Goal: Task Accomplishment & Management: Use online tool/utility

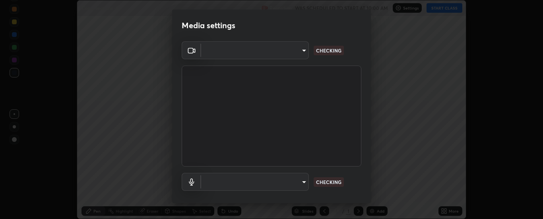
scroll to position [219, 543]
type input "6d3829c99f98afdfe7c29186be8927c2ef9ac3e8f7233b1026567672352cba5b"
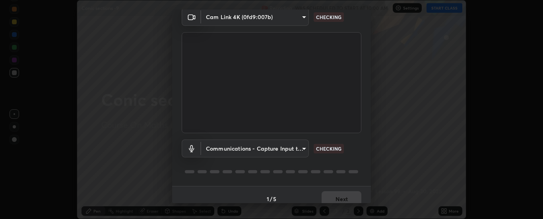
scroll to position [42, 0]
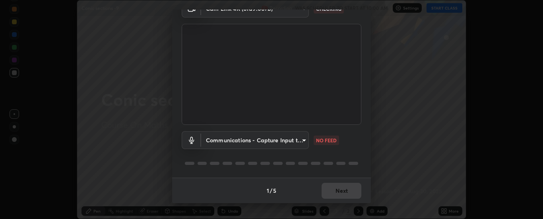
click at [261, 146] on body "Erase all Conic sections -9 Recording WAS SCHEDULED TO START AT 10:00 AM Settin…" at bounding box center [271, 109] width 543 height 219
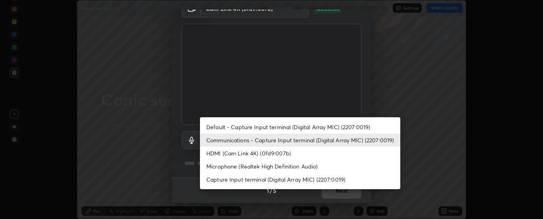
click at [247, 149] on li "HDMI (Cam Link 4K) (0fd9:007b)" at bounding box center [300, 153] width 200 height 13
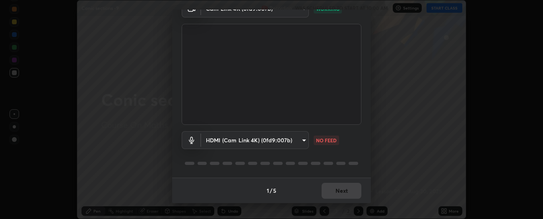
click at [244, 140] on body "Erase all Conic sections -9 Recording WAS SCHEDULED TO START AT 10:00 AM Settin…" at bounding box center [271, 109] width 543 height 219
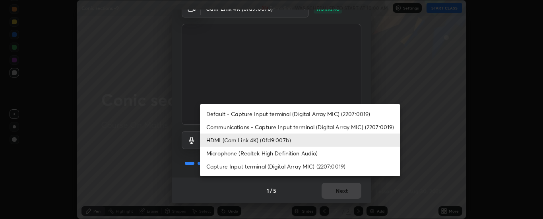
click at [240, 127] on li "Communications - Capture Input terminal (Digital Array MIC) (2207:0019)" at bounding box center [300, 126] width 200 height 13
type input "communications"
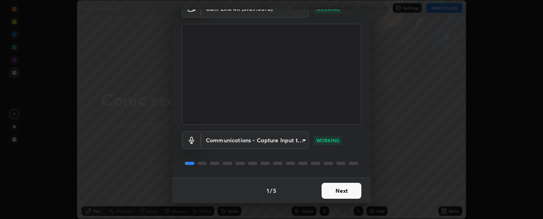
click at [325, 189] on button "Next" at bounding box center [341, 191] width 40 height 16
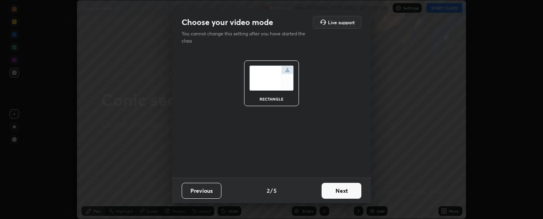
click at [330, 193] on button "Next" at bounding box center [341, 191] width 40 height 16
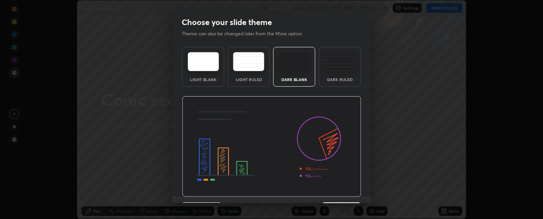
scroll to position [19, 0]
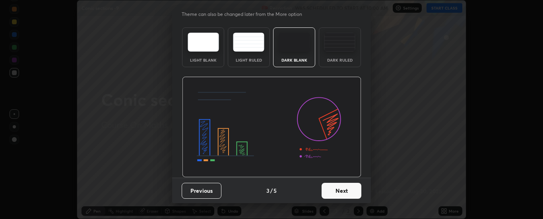
click at [339, 185] on button "Next" at bounding box center [341, 191] width 40 height 16
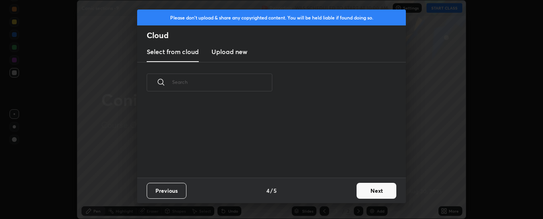
click at [342, 184] on div "Previous 4 / 5 Next" at bounding box center [271, 190] width 269 height 25
click at [359, 187] on button "Next" at bounding box center [376, 191] width 40 height 16
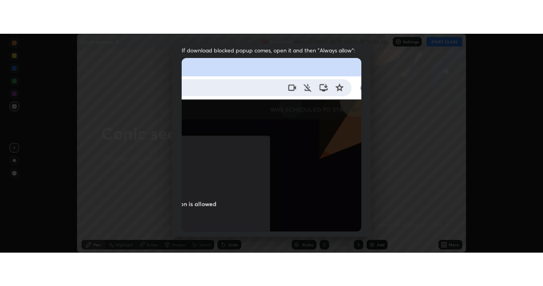
scroll to position [204, 0]
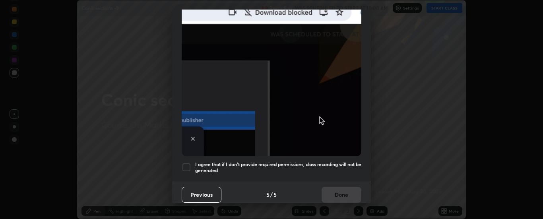
click at [262, 161] on h5 "I agree that if I don't provide required permissions, class recording will not …" at bounding box center [278, 167] width 166 height 12
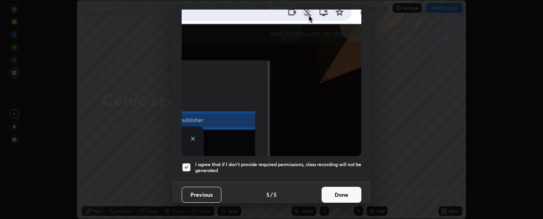
click at [325, 188] on button "Done" at bounding box center [341, 195] width 40 height 16
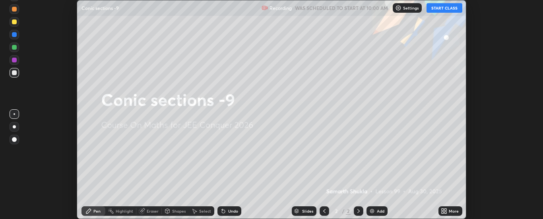
click at [448, 210] on div "More" at bounding box center [450, 211] width 24 height 10
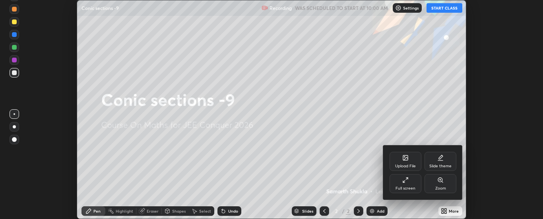
click at [402, 186] on div "Full screen" at bounding box center [405, 183] width 32 height 19
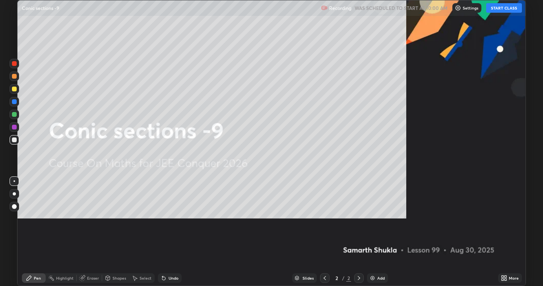
scroll to position [286, 543]
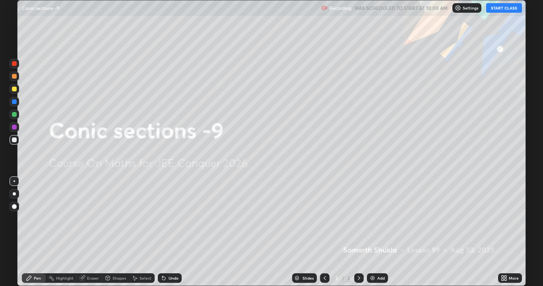
click at [497, 9] on button "START CLASS" at bounding box center [504, 8] width 36 height 10
click at [379, 218] on div "Add" at bounding box center [381, 278] width 8 height 4
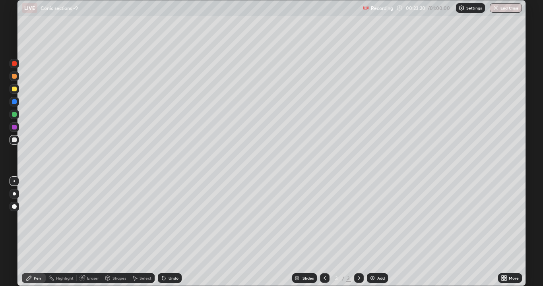
click at [369, 218] on img at bounding box center [372, 278] width 6 height 6
click at [14, 89] on div at bounding box center [14, 89] width 5 height 5
click at [17, 66] on div at bounding box center [15, 64] width 10 height 10
click at [14, 91] on div at bounding box center [14, 89] width 5 height 5
click at [14, 104] on div at bounding box center [14, 101] width 5 height 5
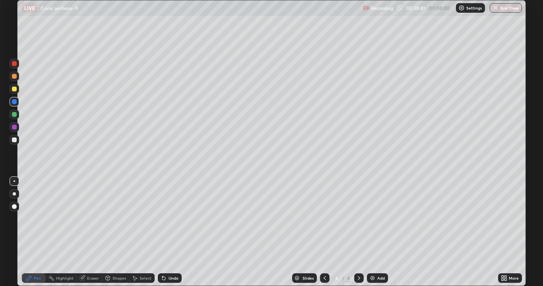
click at [15, 125] on div at bounding box center [14, 127] width 5 height 5
click at [166, 218] on div "Undo" at bounding box center [170, 278] width 24 height 10
click at [13, 65] on div at bounding box center [14, 63] width 5 height 5
click at [164, 218] on div "Undo" at bounding box center [170, 278] width 24 height 10
click at [14, 91] on div at bounding box center [14, 89] width 5 height 5
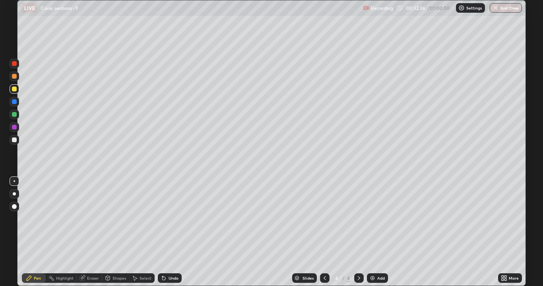
click at [85, 218] on div "Eraser" at bounding box center [89, 278] width 25 height 10
click at [40, 218] on div "Pen" at bounding box center [37, 278] width 7 height 4
click at [164, 218] on icon at bounding box center [163, 278] width 3 height 3
click at [170, 218] on div "Undo" at bounding box center [173, 278] width 10 height 4
click at [370, 218] on img at bounding box center [372, 278] width 6 height 6
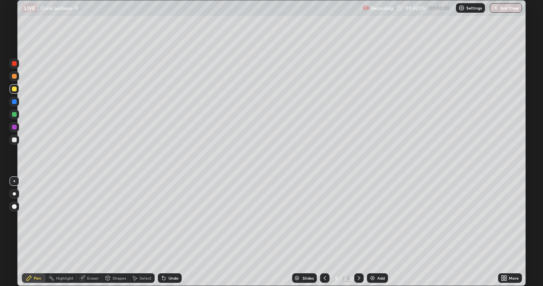
click at [17, 63] on div at bounding box center [15, 64] width 10 height 10
click at [375, 218] on div "Add" at bounding box center [377, 278] width 21 height 10
click at [93, 218] on div "Eraser" at bounding box center [93, 278] width 12 height 4
click at [41, 218] on div "Pen" at bounding box center [34, 278] width 24 height 10
click at [325, 218] on icon at bounding box center [324, 278] width 6 height 6
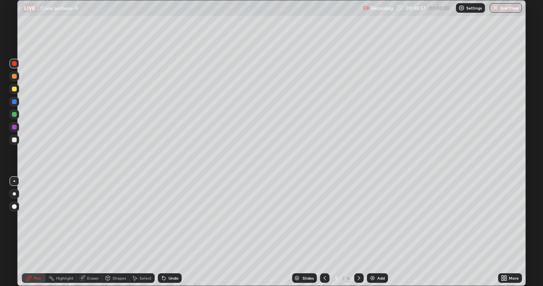
click at [358, 218] on icon at bounding box center [359, 278] width 6 height 6
click at [502, 10] on button "End Class" at bounding box center [505, 8] width 32 height 10
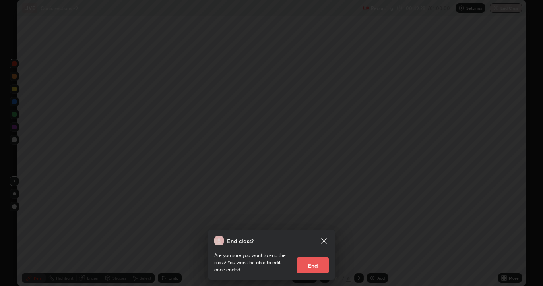
click at [314, 218] on button "End" at bounding box center [313, 265] width 32 height 16
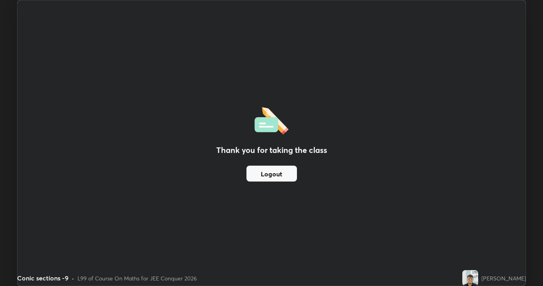
click at [276, 170] on button "Logout" at bounding box center [271, 174] width 50 height 16
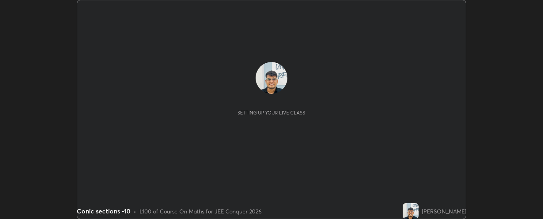
scroll to position [219, 542]
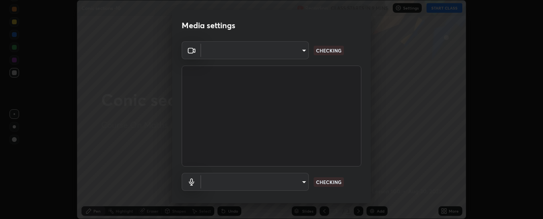
type input "6d3829c99f98afdfe7c29186be8927c2ef9ac3e8f7233b1026567672352cba5b"
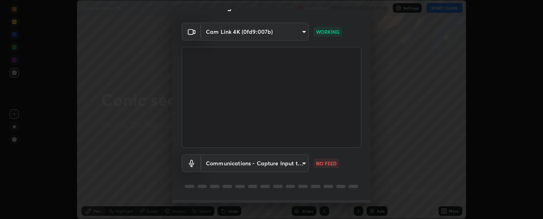
scroll to position [42, 0]
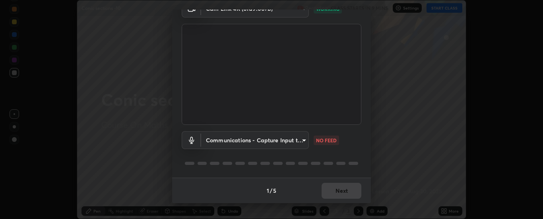
click at [288, 145] on body "Erase all Conic sections -10 Recording CLASS STARTS IN 9 MINS Settings START CL…" at bounding box center [271, 109] width 543 height 219
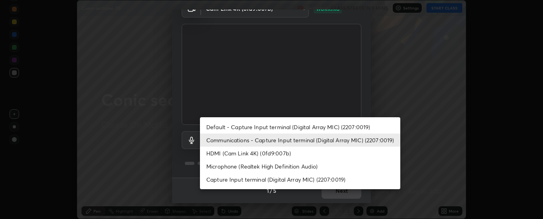
click at [187, 156] on div at bounding box center [271, 109] width 543 height 219
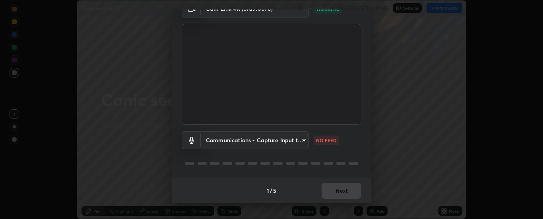
click at [287, 142] on body "Erase all Conic sections -10 Recording CLASS STARTS IN 9 MINS Settings START CL…" at bounding box center [271, 109] width 543 height 219
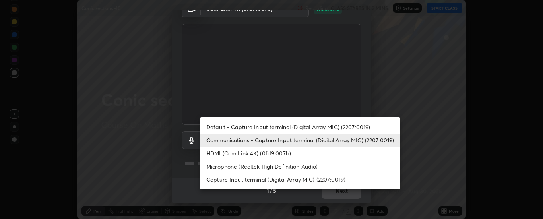
click at [247, 157] on li "HDMI (Cam Link 4K) (0fd9:007b)" at bounding box center [300, 153] width 200 height 13
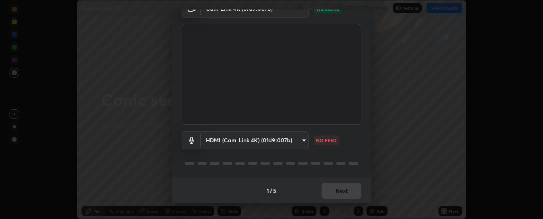
click at [238, 140] on body "Erase all Conic sections -10 Recording CLASS STARTS IN 9 MINS Settings START CL…" at bounding box center [271, 109] width 543 height 219
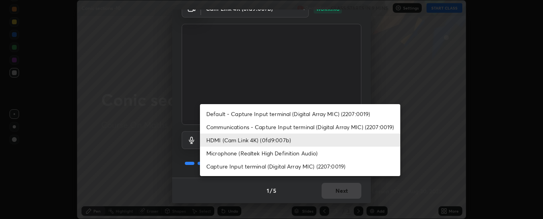
click at [237, 127] on li "Communications - Capture Input terminal (Digital Array MIC) (2207:0019)" at bounding box center [300, 126] width 200 height 13
type input "communications"
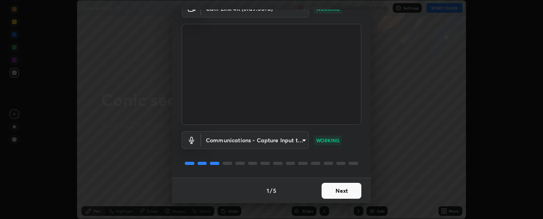
click at [325, 189] on button "Next" at bounding box center [341, 191] width 40 height 16
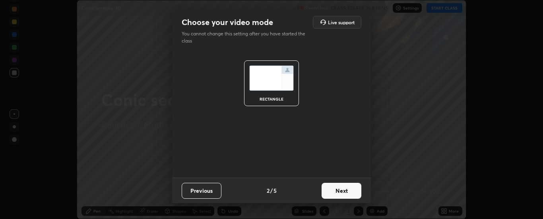
click at [335, 193] on button "Next" at bounding box center [341, 191] width 40 height 16
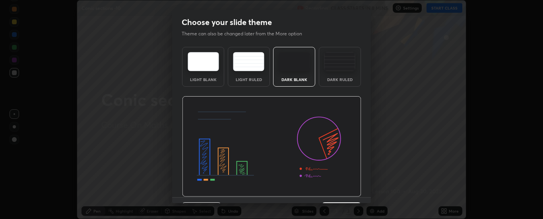
scroll to position [19, 0]
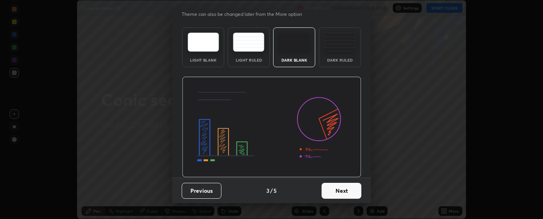
click at [342, 190] on button "Next" at bounding box center [341, 191] width 40 height 16
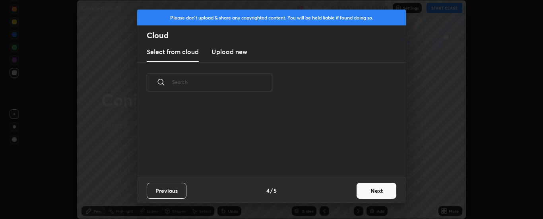
scroll to position [75, 255]
click at [362, 187] on button "Next" at bounding box center [376, 191] width 40 height 16
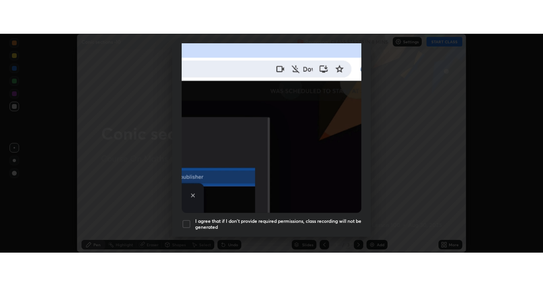
scroll to position [204, 0]
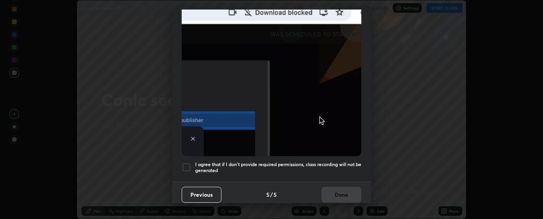
click at [332, 163] on h5 "I agree that if I don't provide required permissions, class recording will not …" at bounding box center [278, 167] width 166 height 12
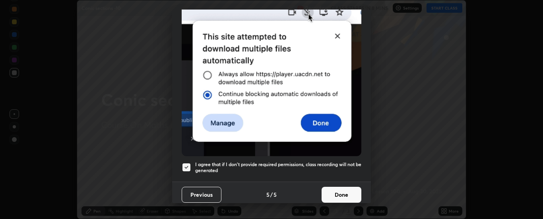
click at [325, 187] on button "Done" at bounding box center [341, 195] width 40 height 16
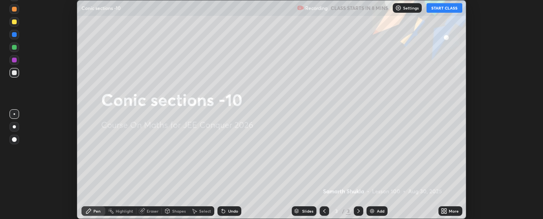
click at [439, 209] on div "More" at bounding box center [450, 211] width 24 height 10
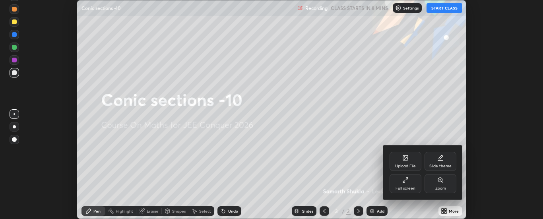
click at [407, 182] on icon at bounding box center [405, 180] width 6 height 6
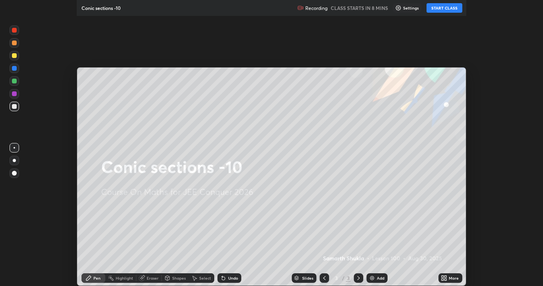
scroll to position [286, 543]
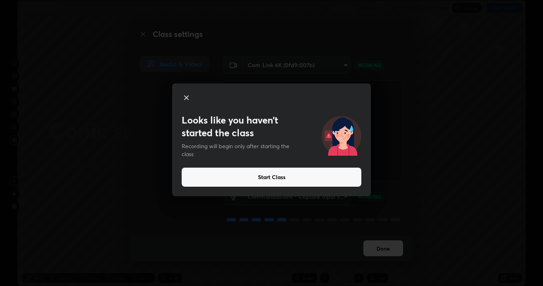
click at [334, 178] on button "Start Class" at bounding box center [272, 177] width 180 height 19
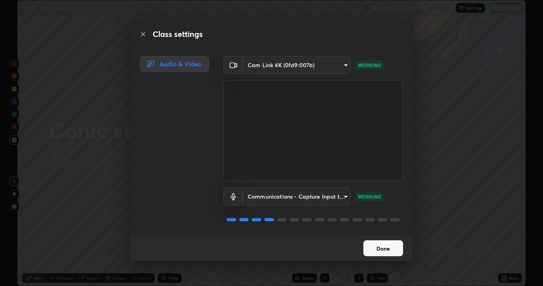
click at [371, 218] on button "Done" at bounding box center [383, 248] width 40 height 16
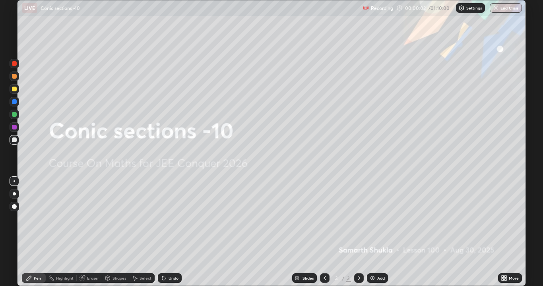
click at [373, 218] on img at bounding box center [372, 278] width 6 height 6
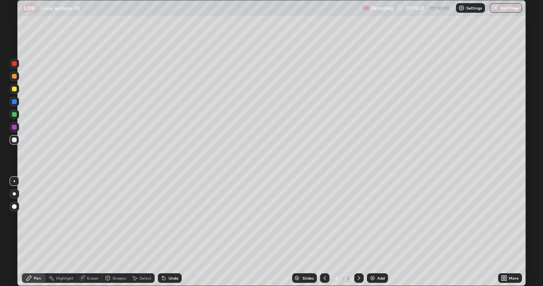
click at [15, 90] on div at bounding box center [14, 89] width 5 height 5
click at [86, 218] on div "Eraser" at bounding box center [89, 278] width 25 height 10
click at [33, 218] on div "Pen" at bounding box center [34, 278] width 24 height 10
click at [370, 218] on img at bounding box center [372, 278] width 6 height 6
click at [16, 111] on div at bounding box center [15, 115] width 10 height 10
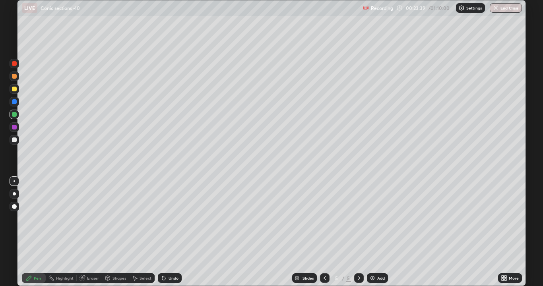
click at [323, 218] on div at bounding box center [325, 278] width 10 height 10
click at [358, 218] on div at bounding box center [359, 278] width 10 height 10
click at [320, 218] on div at bounding box center [325, 278] width 10 height 10
click at [358, 218] on div at bounding box center [359, 278] width 10 height 10
click at [324, 218] on icon at bounding box center [324, 278] width 6 height 6
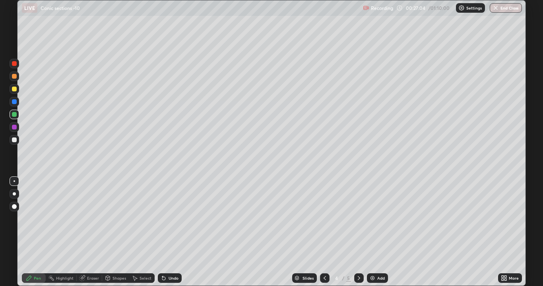
click at [172, 218] on div "Undo" at bounding box center [173, 278] width 10 height 4
click at [374, 218] on img at bounding box center [372, 278] width 6 height 6
click at [320, 218] on div at bounding box center [325, 278] width 10 height 10
click at [369, 218] on img at bounding box center [372, 278] width 6 height 6
click at [371, 218] on div "Add" at bounding box center [377, 278] width 21 height 10
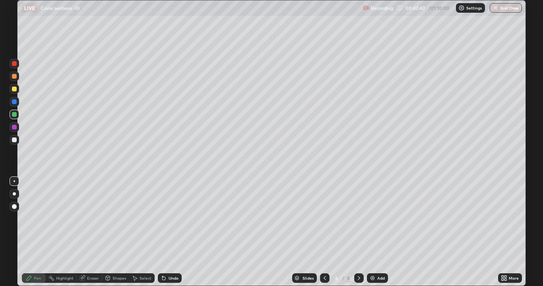
click at [91, 218] on div "Eraser" at bounding box center [93, 278] width 12 height 4
click at [34, 218] on div "Pen" at bounding box center [37, 278] width 7 height 4
click at [374, 218] on img at bounding box center [372, 278] width 6 height 6
click at [169, 218] on div "Undo" at bounding box center [170, 278] width 24 height 10
click at [168, 218] on div "Undo" at bounding box center [173, 278] width 10 height 4
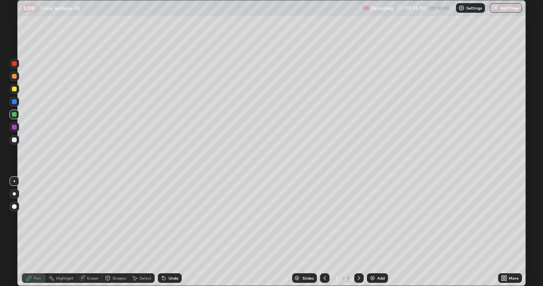
click at [162, 218] on icon at bounding box center [163, 278] width 3 height 3
click at [162, 218] on icon at bounding box center [162, 276] width 1 height 1
click at [162, 218] on icon at bounding box center [163, 278] width 3 height 3
click at [104, 14] on div "LIVE Conic sections -10" at bounding box center [191, 8] width 338 height 16
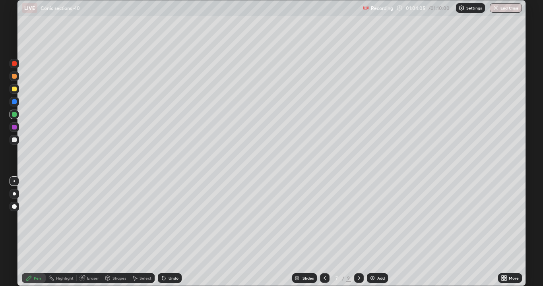
click at [371, 218] on img at bounding box center [372, 278] width 6 height 6
click at [503, 9] on button "End Class" at bounding box center [505, 8] width 31 height 10
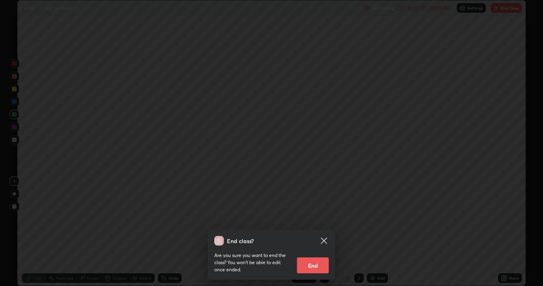
click at [317, 218] on button "End" at bounding box center [313, 265] width 32 height 16
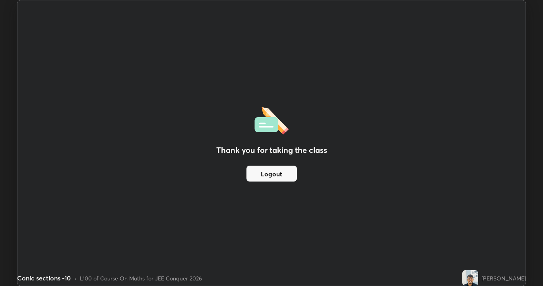
click at [286, 176] on button "Logout" at bounding box center [271, 174] width 50 height 16
